Goal: Check status: Check status

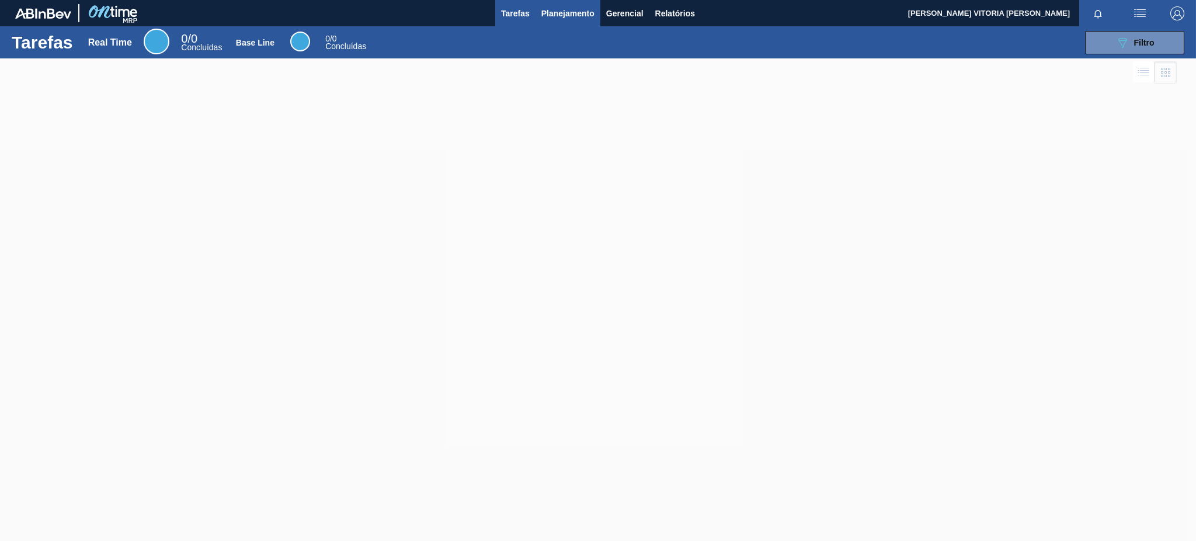
click at [563, 20] on button "Planejamento" at bounding box center [568, 13] width 65 height 26
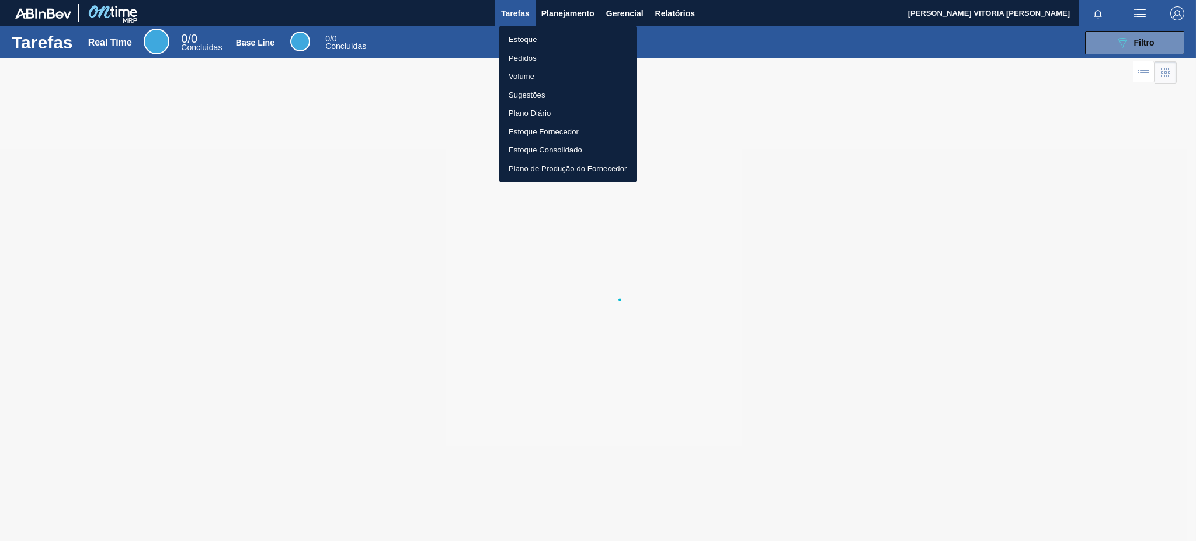
click at [547, 39] on li "Estoque" at bounding box center [567, 39] width 137 height 19
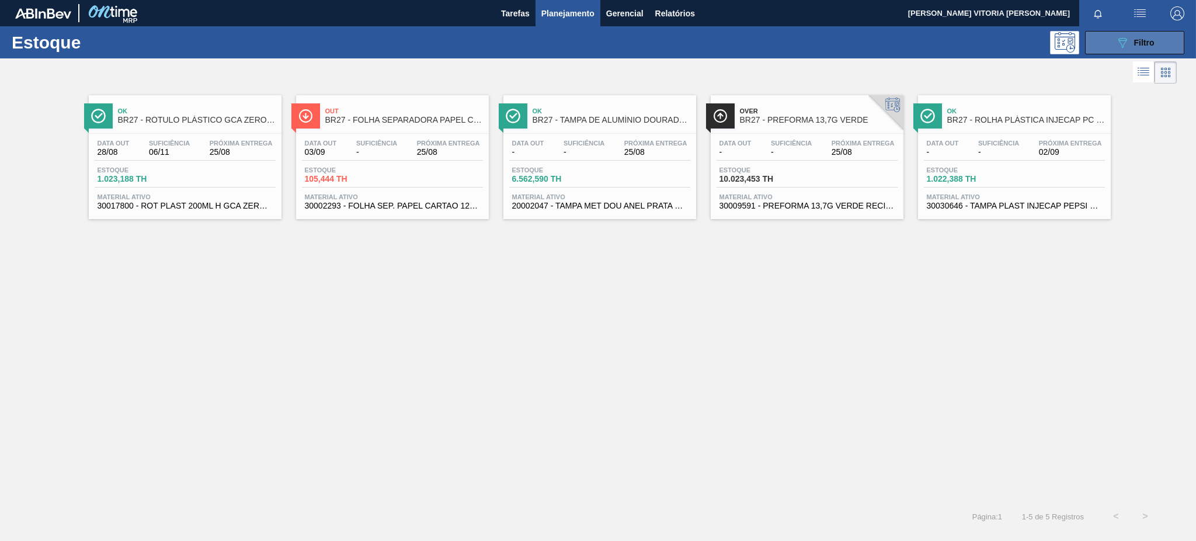
click at [1148, 45] on span "Filtro" at bounding box center [1144, 42] width 20 height 9
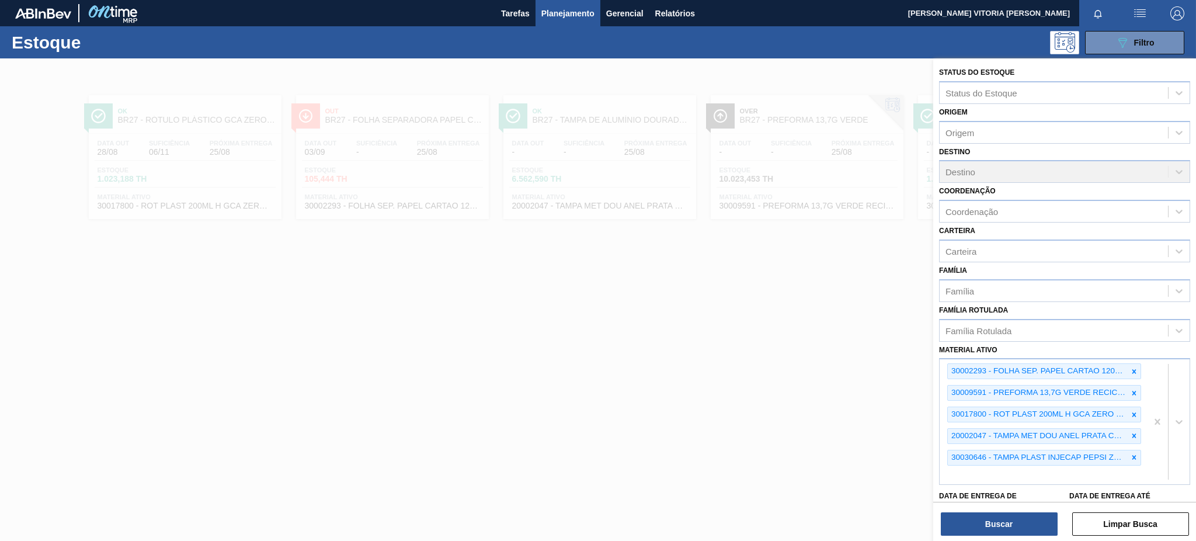
click at [735, 388] on div at bounding box center [598, 328] width 1196 height 541
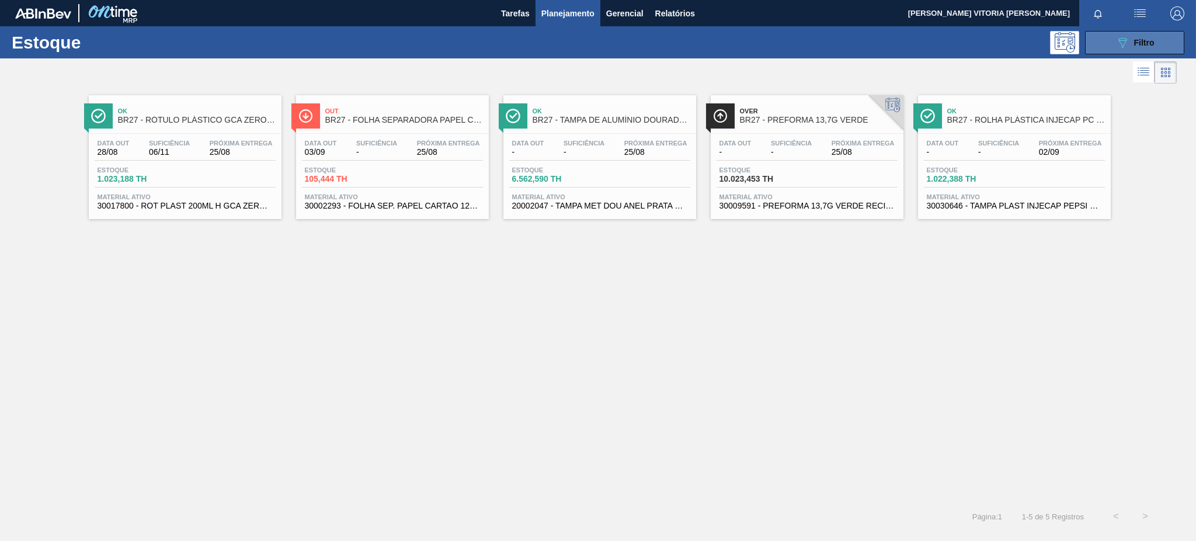
click at [1174, 33] on button "089F7B8B-B2A5-4AFE-B5C0-19BA573D28AC Filtro" at bounding box center [1134, 42] width 99 height 23
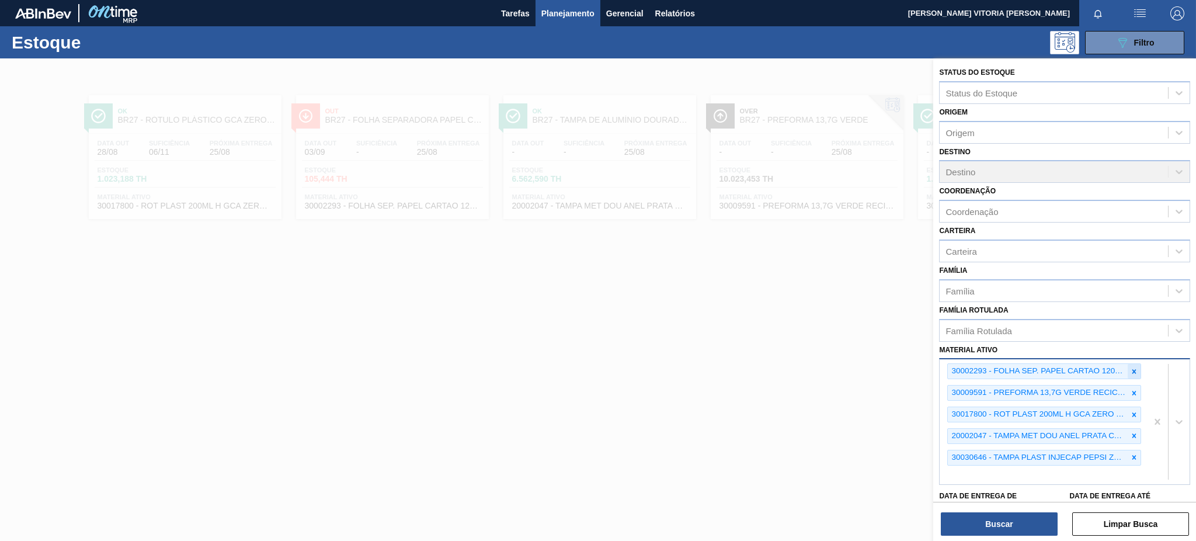
click at [1131, 369] on icon at bounding box center [1134, 371] width 8 height 8
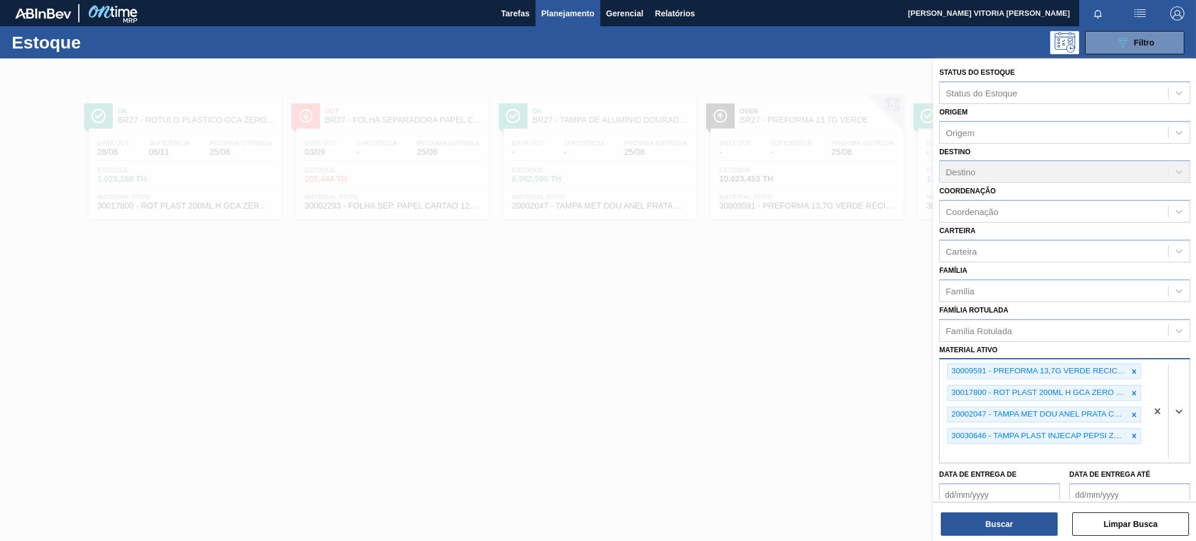
click at [1131, 369] on icon at bounding box center [1134, 371] width 8 height 8
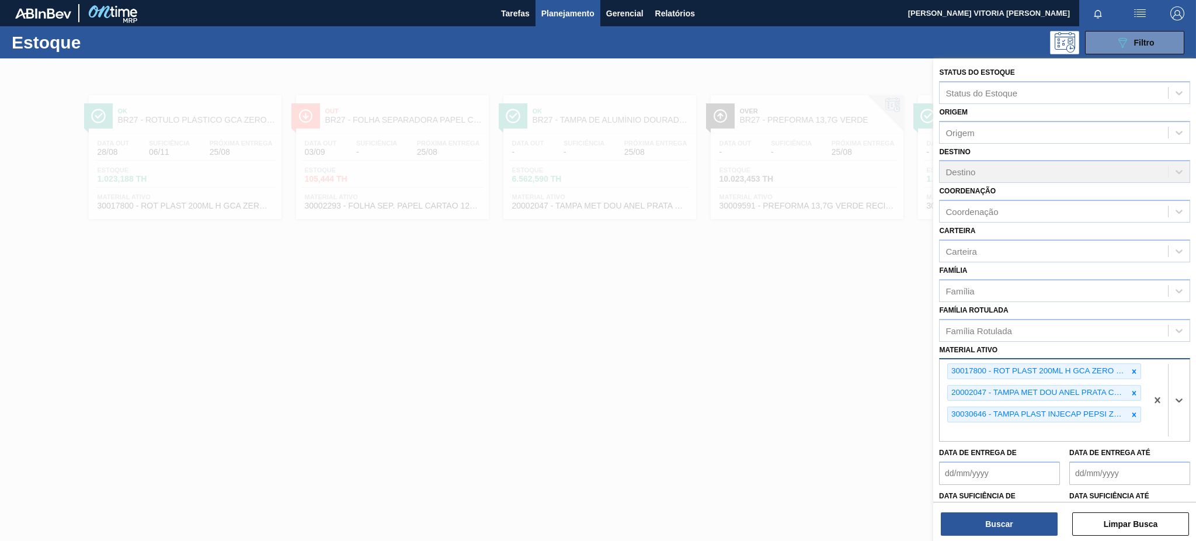
click at [1131, 369] on icon at bounding box center [1134, 371] width 8 height 8
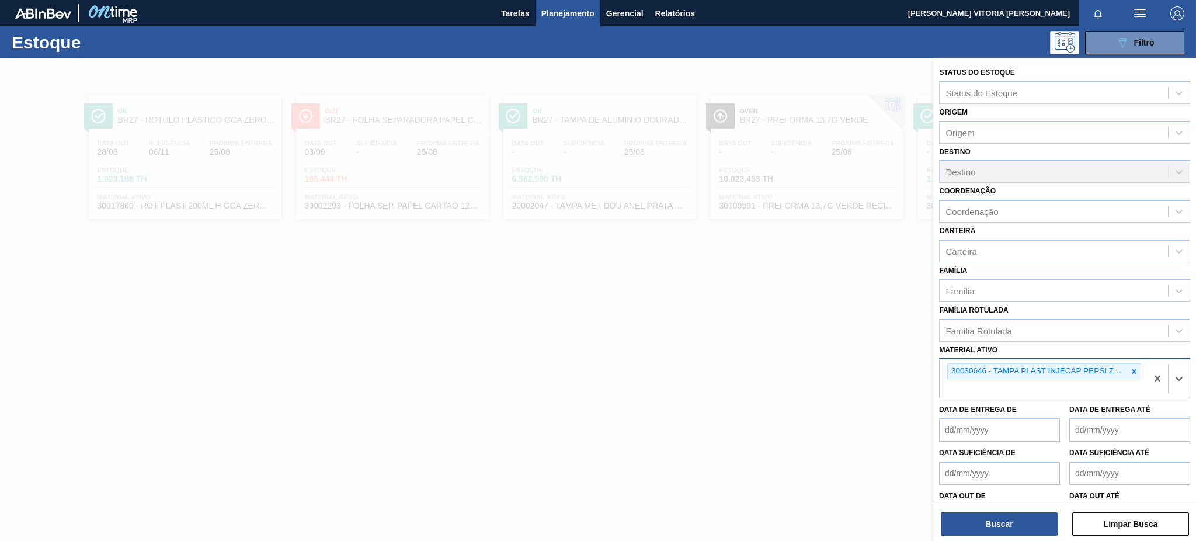
click at [1131, 369] on icon at bounding box center [1134, 371] width 8 height 8
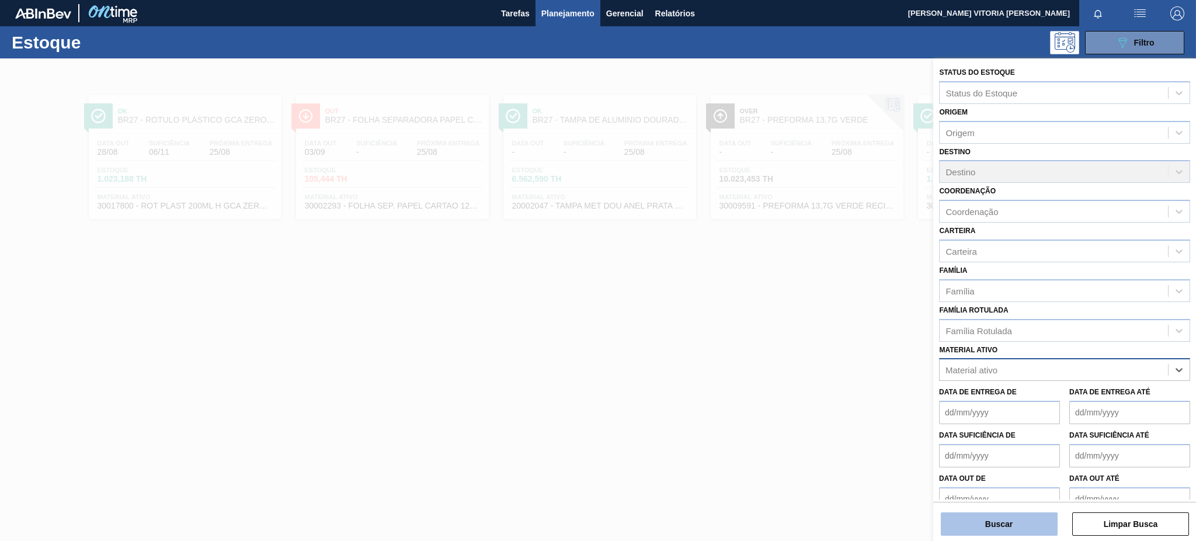
click at [1006, 526] on button "Buscar" at bounding box center [999, 523] width 117 height 23
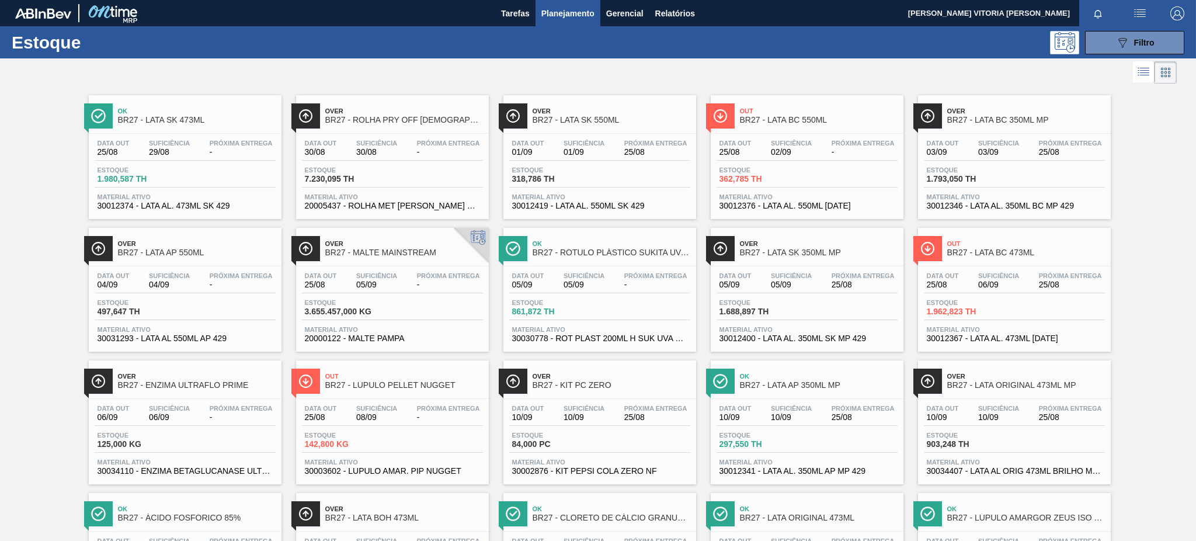
drag, startPoint x: 359, startPoint y: 65, endPoint x: 374, endPoint y: 6, distance: 60.9
click at [360, 65] on div at bounding box center [588, 72] width 1177 height 28
